Goal: Check status: Check status

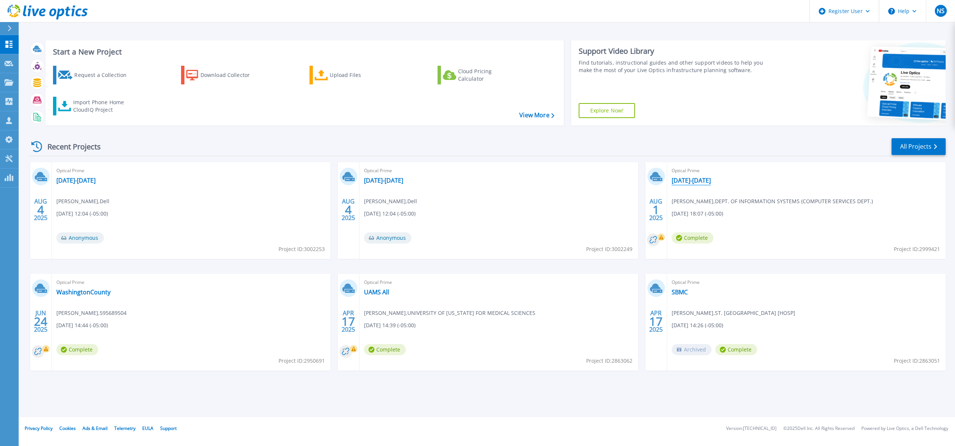
click at [675, 182] on link "July29-Aug1" at bounding box center [691, 180] width 39 height 7
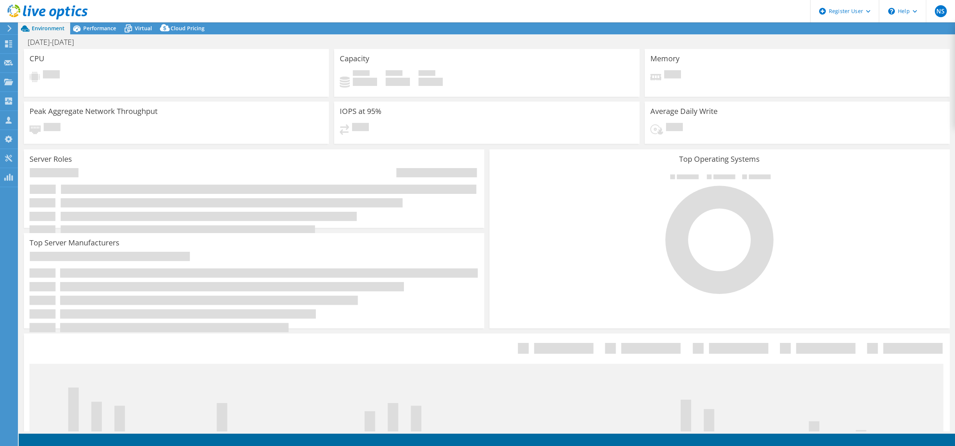
select select "USD"
select select "USEast"
